Goal: Task Accomplishment & Management: Use online tool/utility

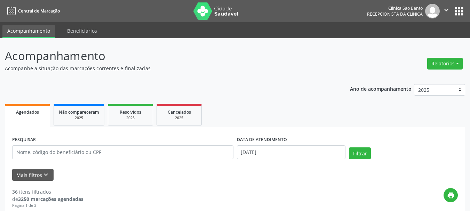
click at [436, 67] on button "Relatórios" at bounding box center [444, 64] width 35 height 12
click at [438, 63] on button "Relatórios" at bounding box center [444, 64] width 35 height 12
click at [434, 62] on button "Relatórios" at bounding box center [444, 64] width 35 height 12
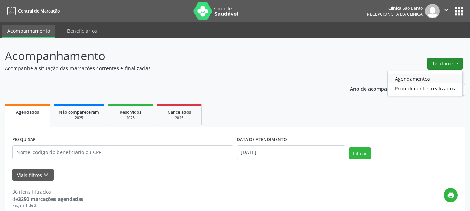
click at [420, 76] on link "Agendamentos" at bounding box center [425, 79] width 75 height 10
select select "8"
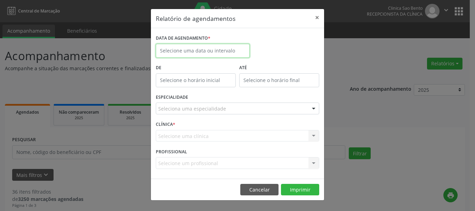
click at [239, 53] on input "text" at bounding box center [203, 51] width 94 height 14
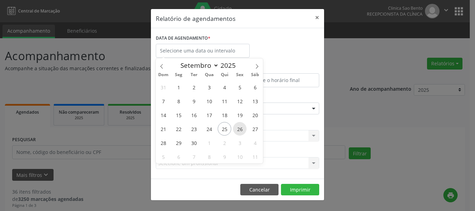
click at [240, 129] on span "26" at bounding box center [240, 129] width 14 height 14
type input "[DATE]"
click at [240, 129] on span "26" at bounding box center [240, 129] width 14 height 14
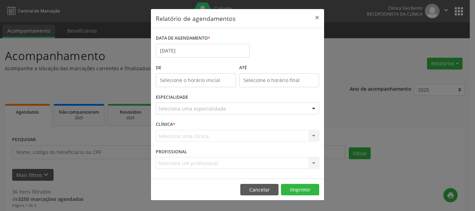
click at [308, 114] on div "Seleciona uma especialidade" at bounding box center [238, 109] width 164 height 12
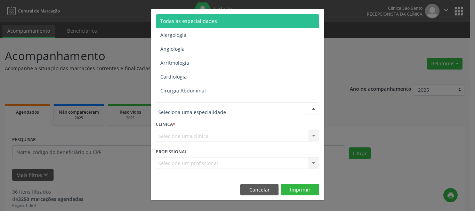
click at [222, 19] on span "Todas as especialidades" at bounding box center [238, 21] width 164 height 14
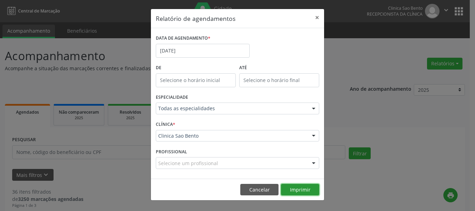
click at [297, 189] on button "Imprimir" at bounding box center [300, 190] width 38 height 12
